Goal: Check status: Check status

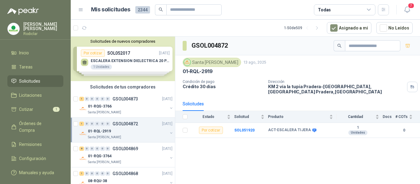
click at [34, 80] on span "Solicitudes" at bounding box center [29, 81] width 21 height 7
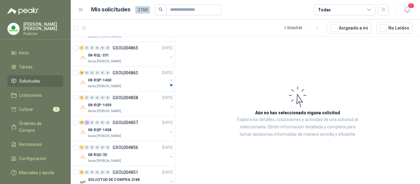
scroll to position [184, 0]
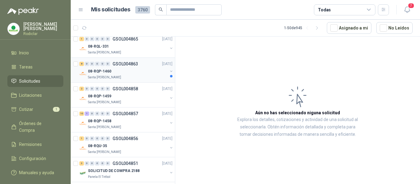
click at [136, 78] on div "Santa [PERSON_NAME]" at bounding box center [128, 77] width 80 height 5
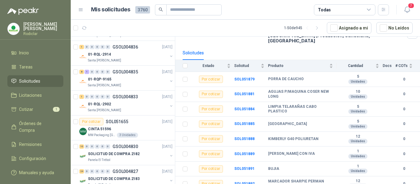
scroll to position [461, 0]
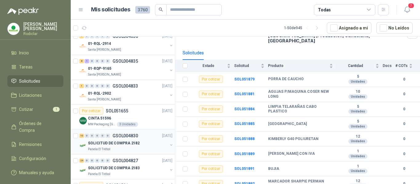
click at [131, 145] on p "SOLICITUD DE COMPRA 2182" at bounding box center [114, 144] width 52 height 6
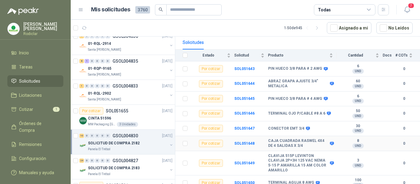
scroll to position [91, 0]
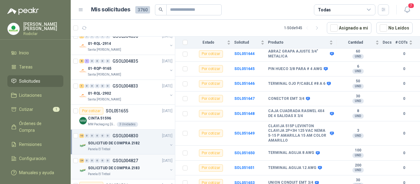
click at [141, 168] on div "SOLICITUD DE COMPRA 2183" at bounding box center [128, 167] width 80 height 7
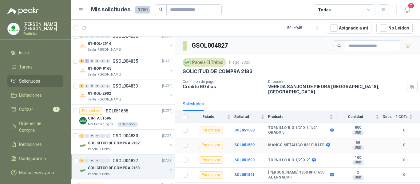
scroll to position [61, 0]
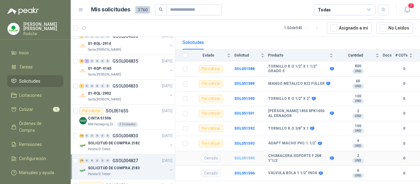
click at [239, 156] on b "SOL051595" at bounding box center [244, 158] width 20 height 4
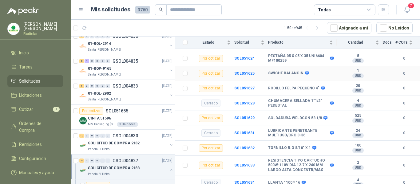
scroll to position [460, 0]
